Goal: Task Accomplishment & Management: Manage account settings

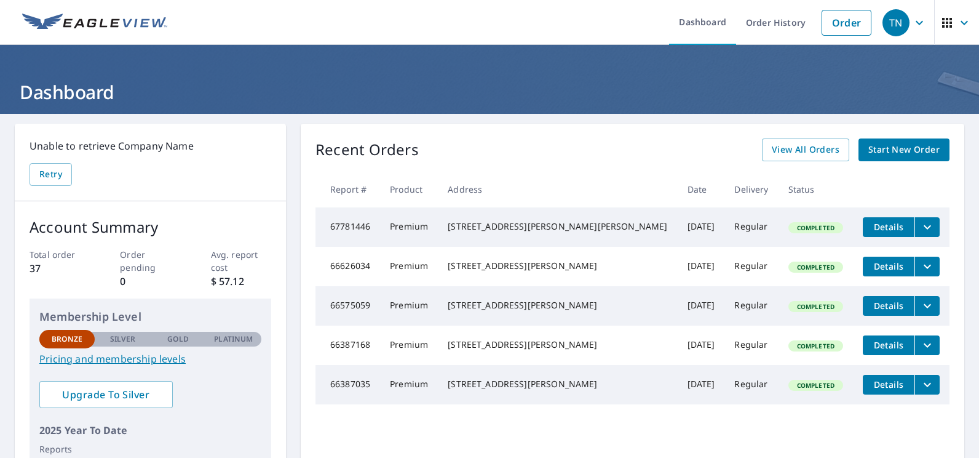
click at [545, 229] on div "[STREET_ADDRESS][PERSON_NAME][PERSON_NAME]" at bounding box center [558, 226] width 220 height 12
click at [771, 23] on link "Order History" at bounding box center [775, 22] width 79 height 45
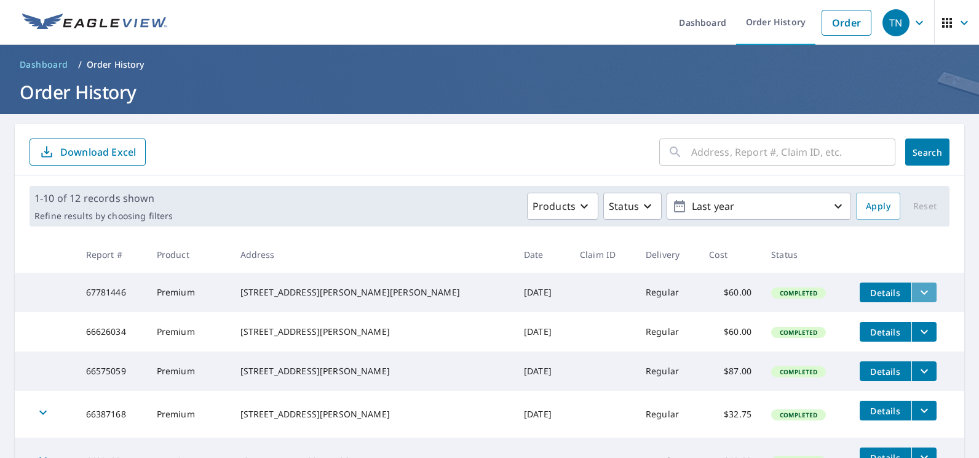
click at [917, 297] on icon "filesDropdownBtn-67781446" at bounding box center [924, 292] width 15 height 15
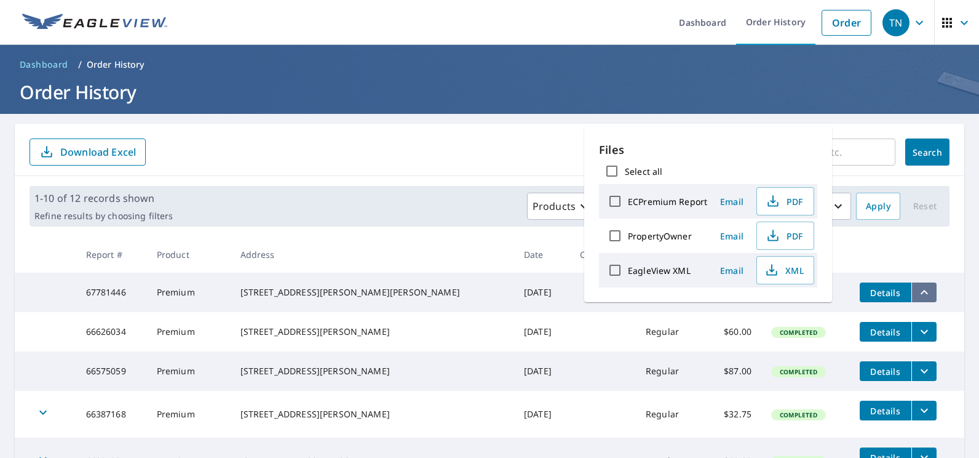
click at [917, 297] on icon "filesDropdownBtn-67781446" at bounding box center [924, 292] width 15 height 15
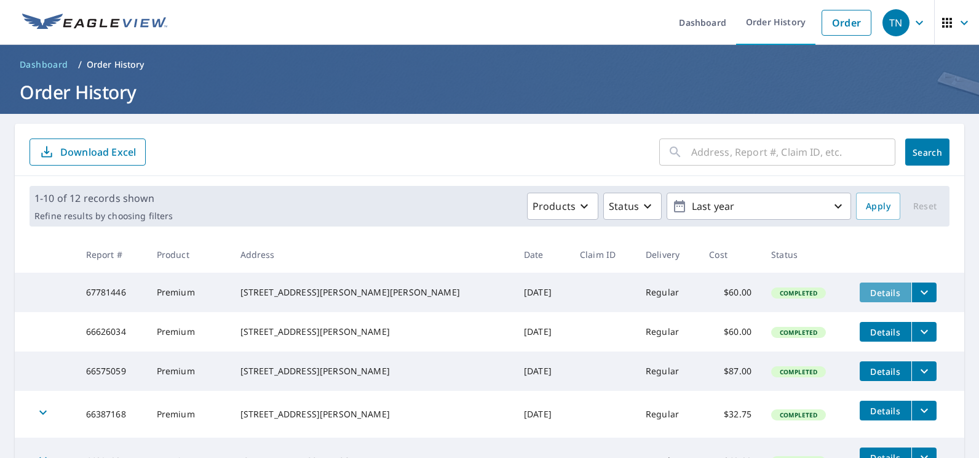
click at [867, 295] on span "Details" at bounding box center [885, 293] width 37 height 12
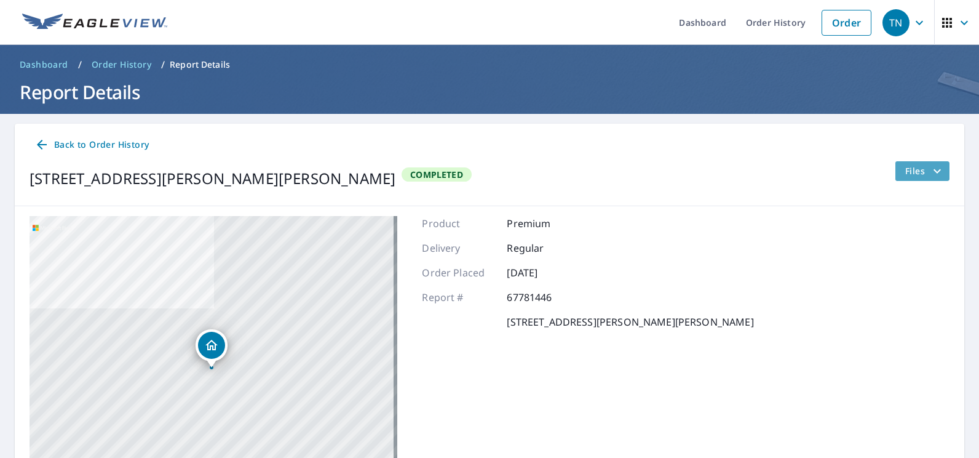
click at [930, 176] on icon "filesDropdownBtn-67781446" at bounding box center [937, 171] width 15 height 15
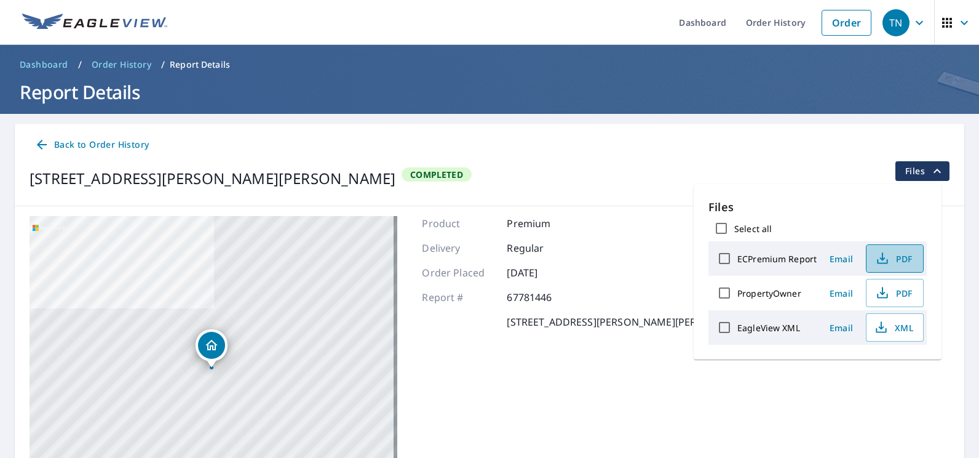
click at [898, 263] on span "PDF" at bounding box center [893, 258] width 39 height 15
